Goal: Navigation & Orientation: Find specific page/section

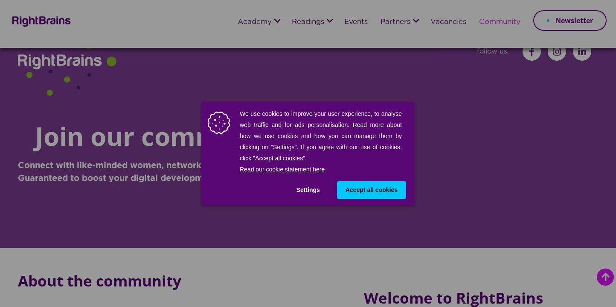
scroll to position [171, 0]
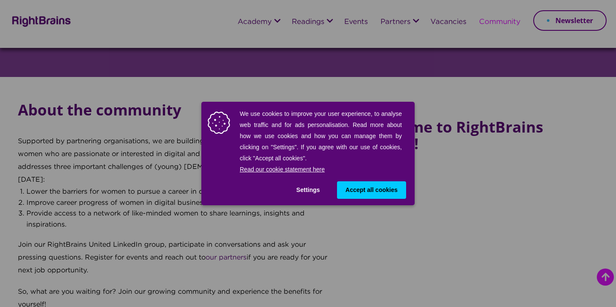
click at [365, 187] on span "Accept all cookies" at bounding box center [372, 189] width 52 height 9
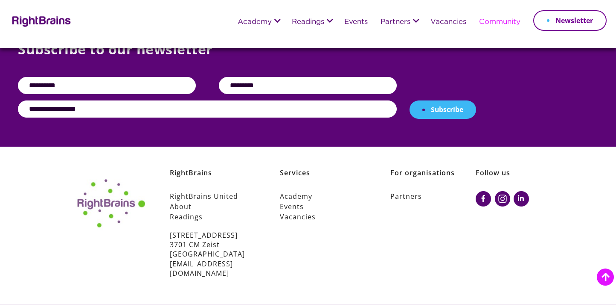
scroll to position [643, 0]
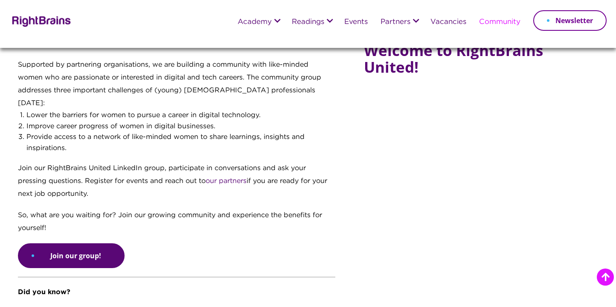
scroll to position [0, 0]
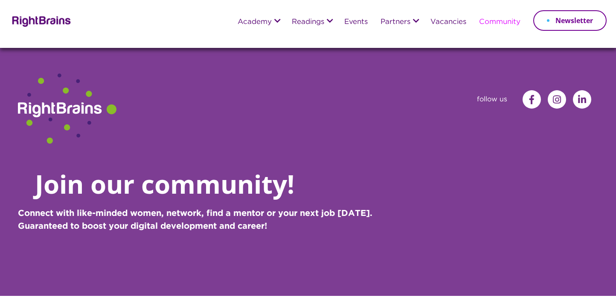
click at [43, 20] on img at bounding box center [40, 21] width 62 height 12
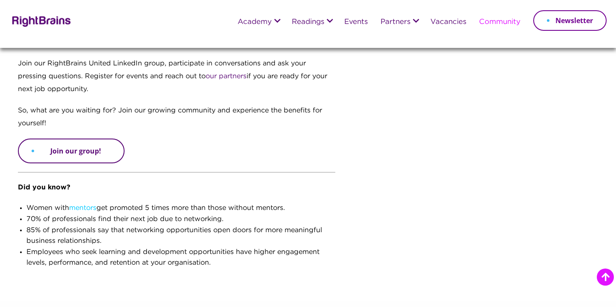
scroll to position [345, 0]
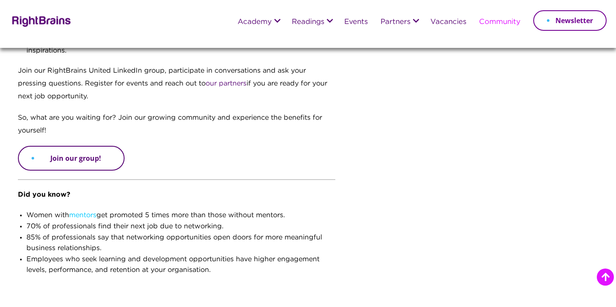
click at [80, 146] on link "Join our group!" at bounding box center [71, 158] width 107 height 25
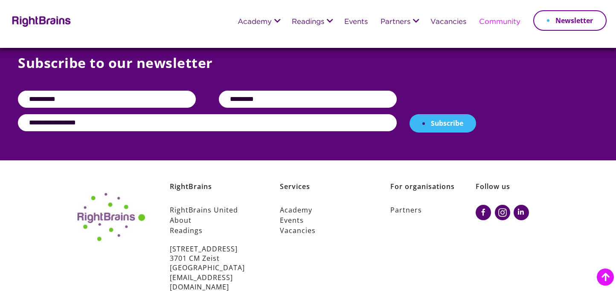
scroll to position [643, 0]
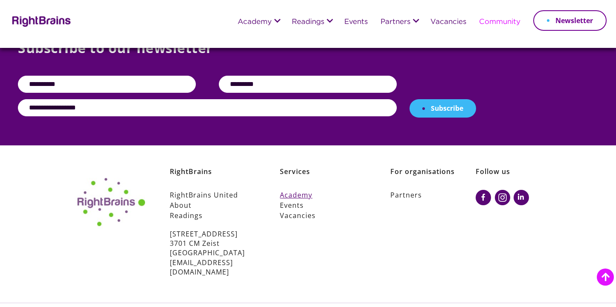
click at [293, 190] on link "Academy" at bounding box center [323, 195] width 86 height 10
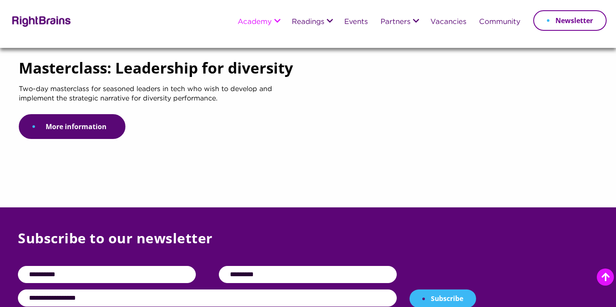
scroll to position [555, 0]
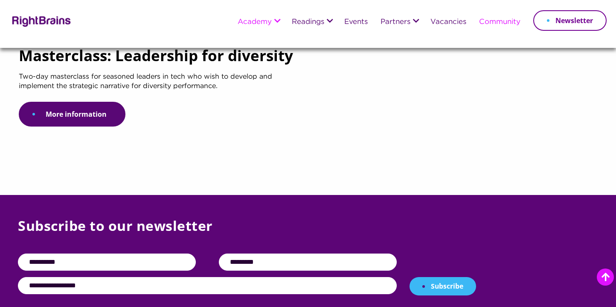
click at [506, 20] on link "Community" at bounding box center [499, 22] width 41 height 8
